Goal: Information Seeking & Learning: Learn about a topic

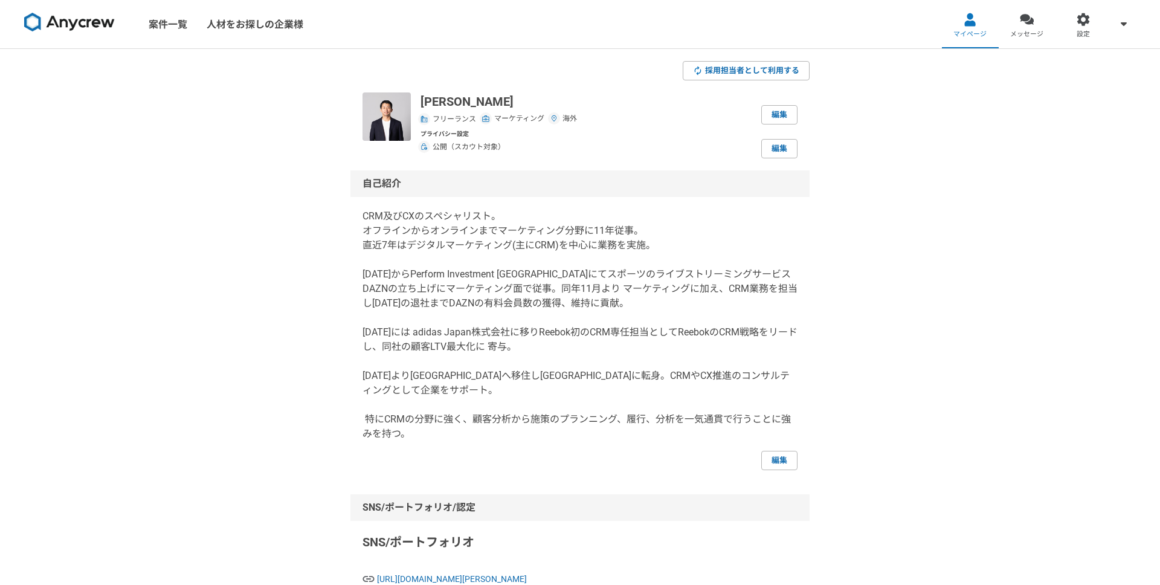
click at [176, 21] on link "案件一覧" at bounding box center [168, 24] width 58 height 48
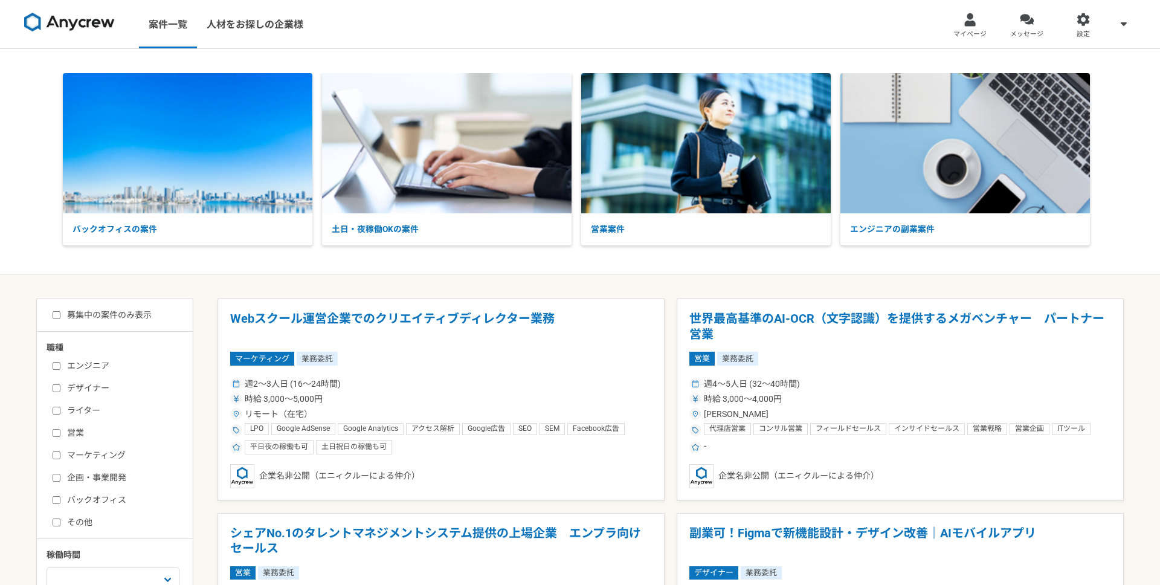
click at [58, 453] on input "マーケティング" at bounding box center [57, 455] width 8 height 8
checkbox input "true"
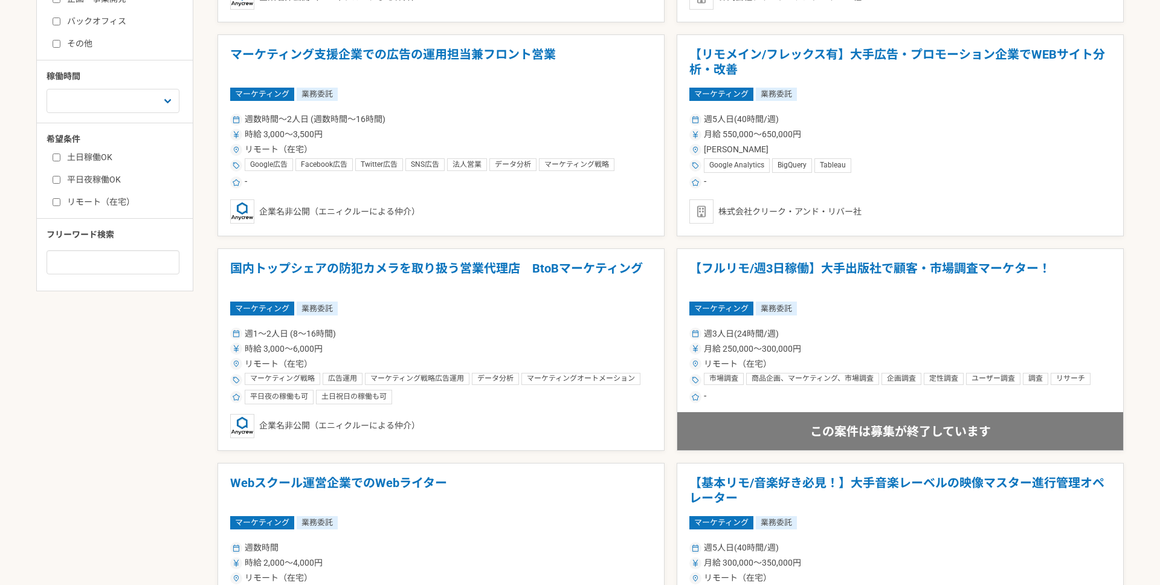
scroll to position [474, 0]
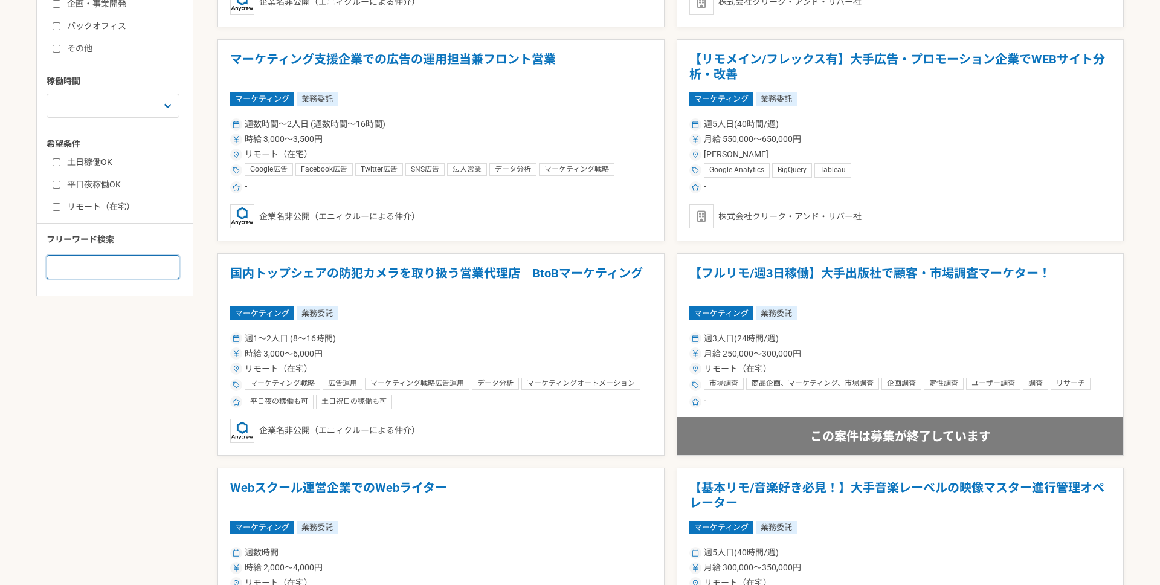
click at [79, 272] on input at bounding box center [113, 267] width 133 height 24
type input "CRM"
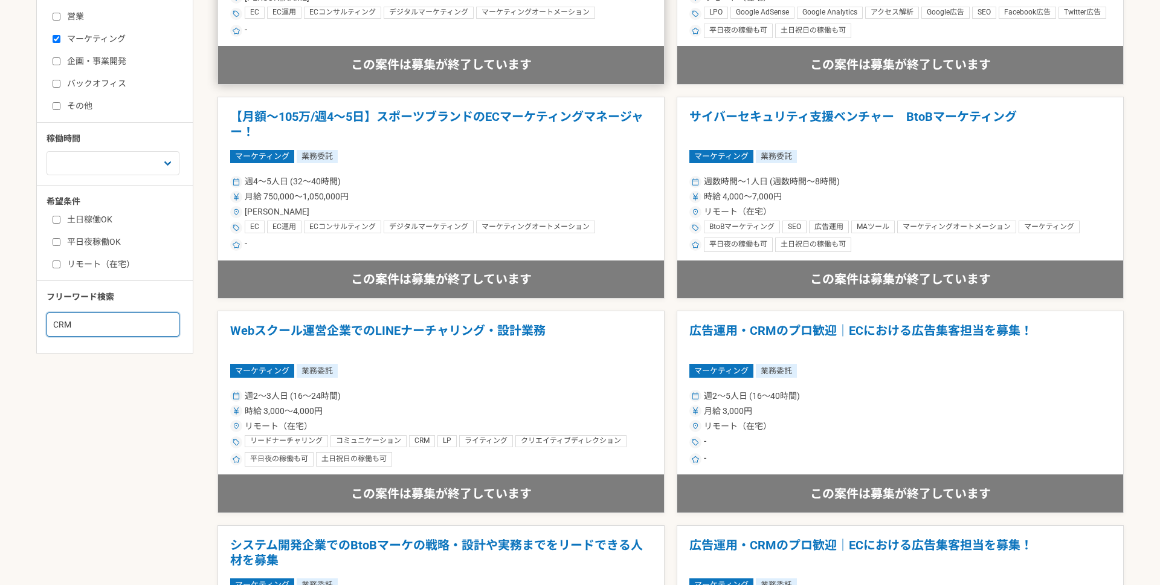
scroll to position [231, 0]
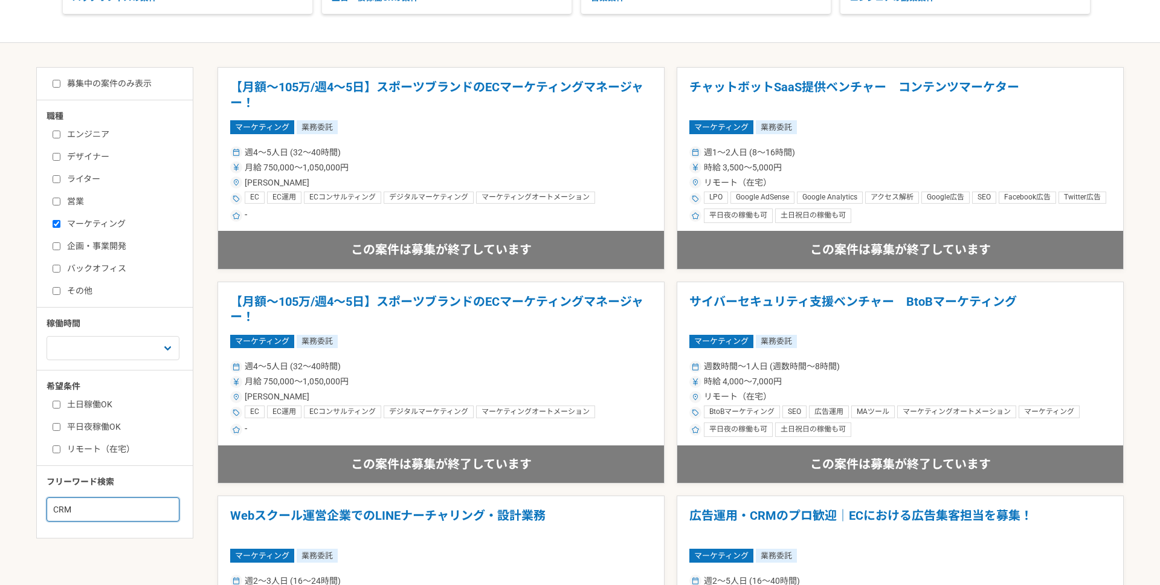
drag, startPoint x: 107, startPoint y: 508, endPoint x: 8, endPoint y: 500, distance: 98.9
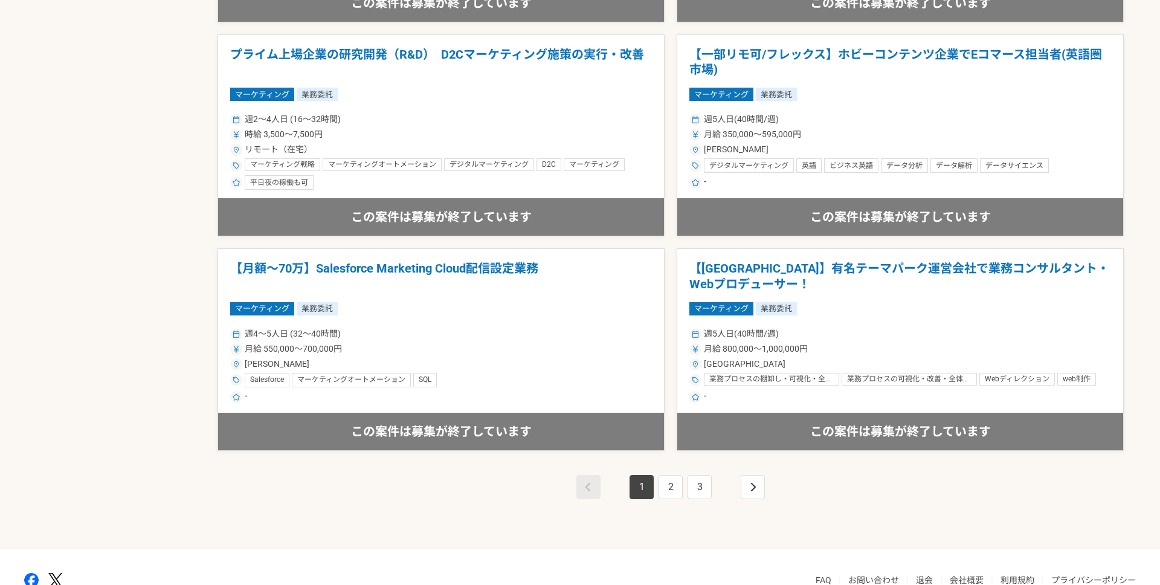
scroll to position [2046, 0]
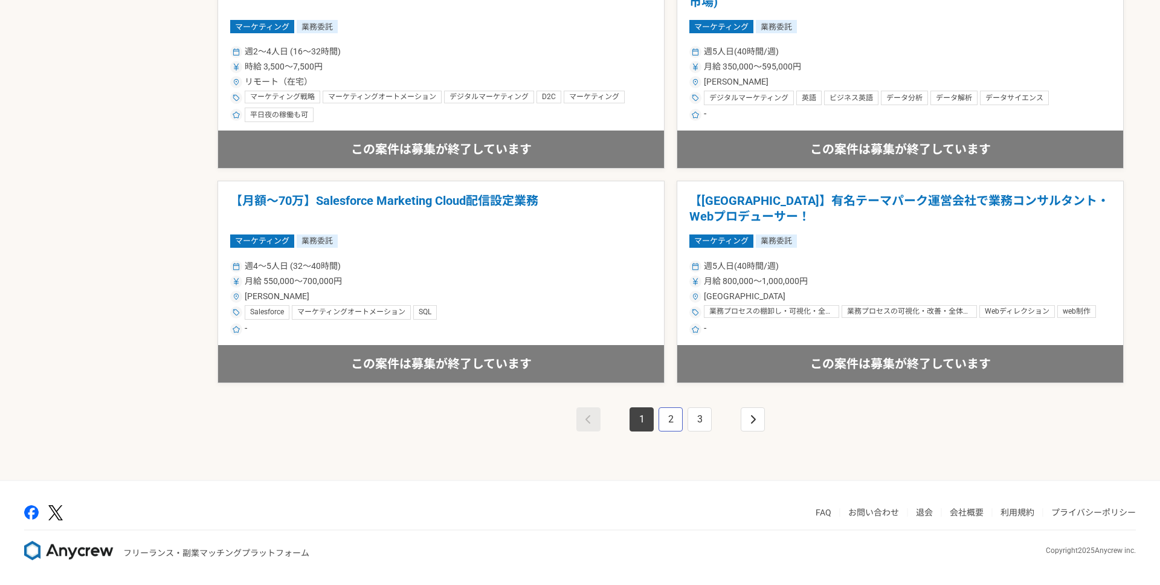
click at [666, 420] on link "2" at bounding box center [671, 419] width 24 height 24
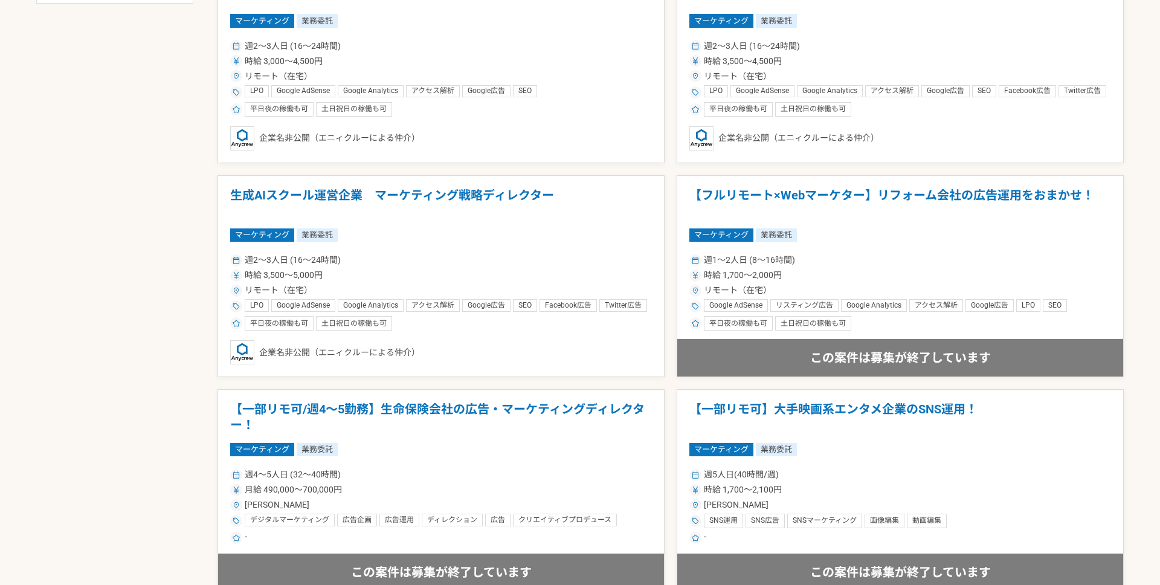
scroll to position [1112, 0]
